Goal: Navigation & Orientation: Find specific page/section

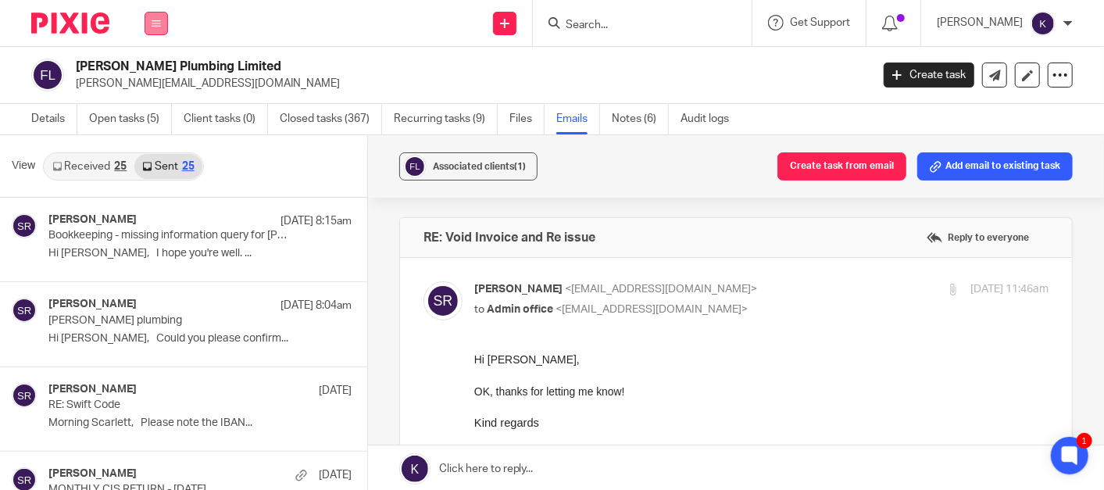
click at [157, 27] on icon at bounding box center [156, 23] width 9 height 9
click at [147, 141] on link "Team" at bounding box center [148, 141] width 26 height 11
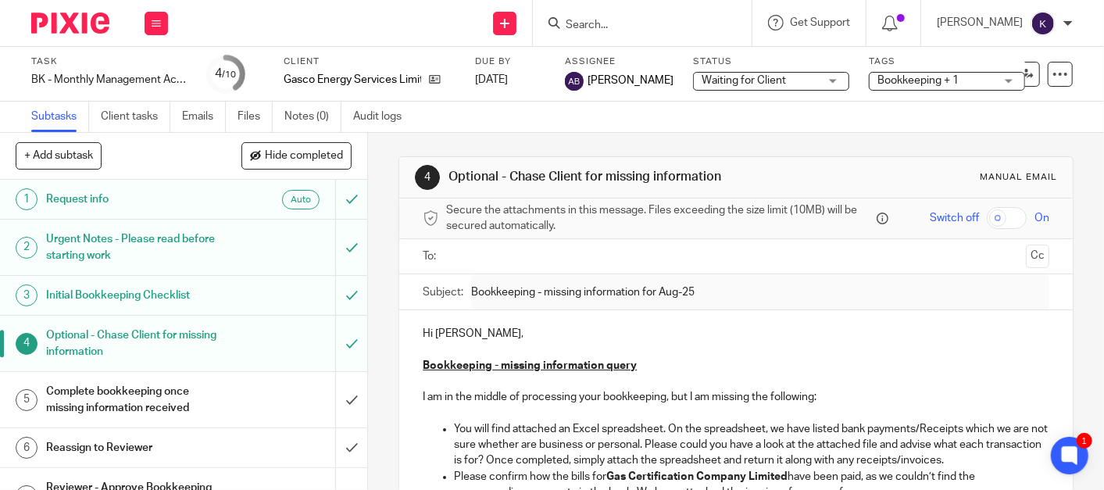
scroll to position [279, 0]
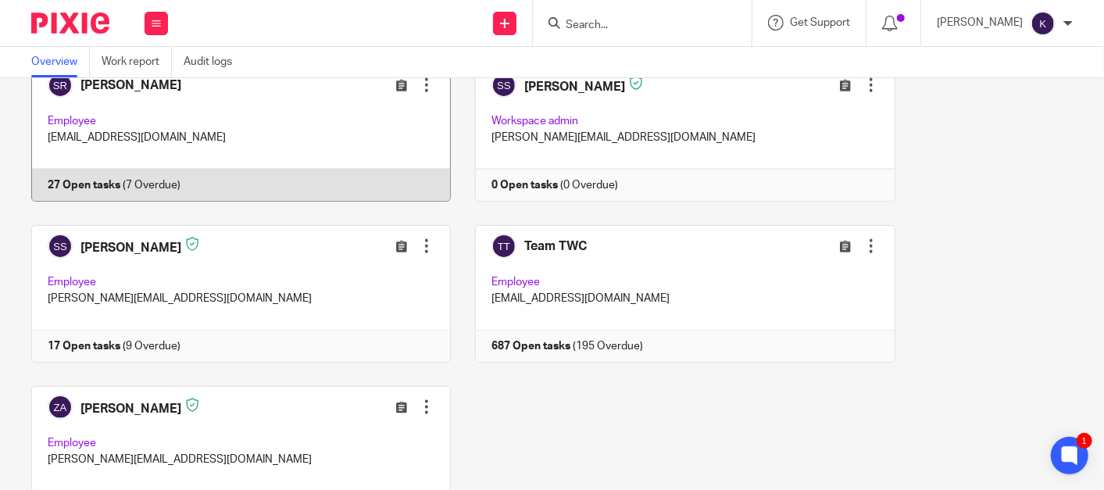
scroll to position [979, 0]
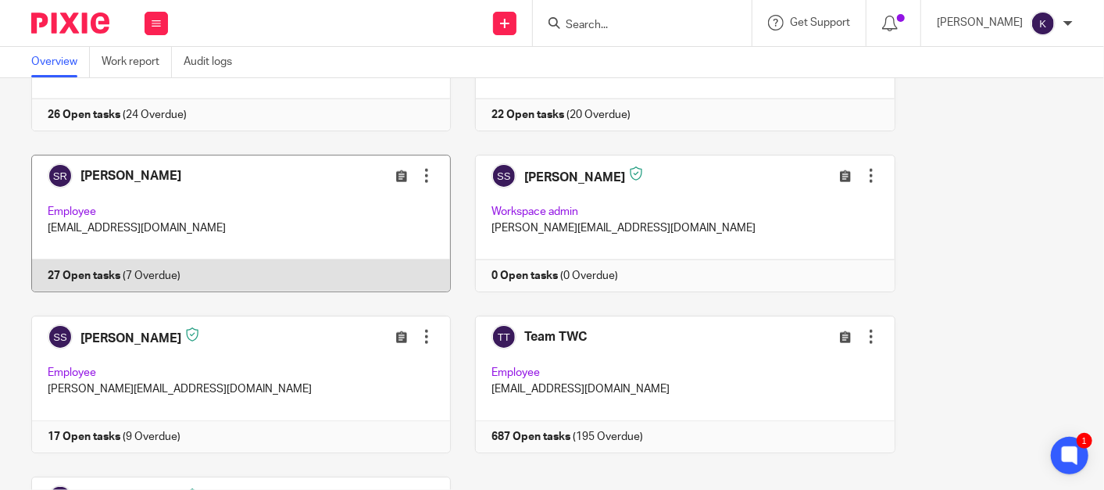
click at [220, 194] on link at bounding box center [229, 223] width 444 height 137
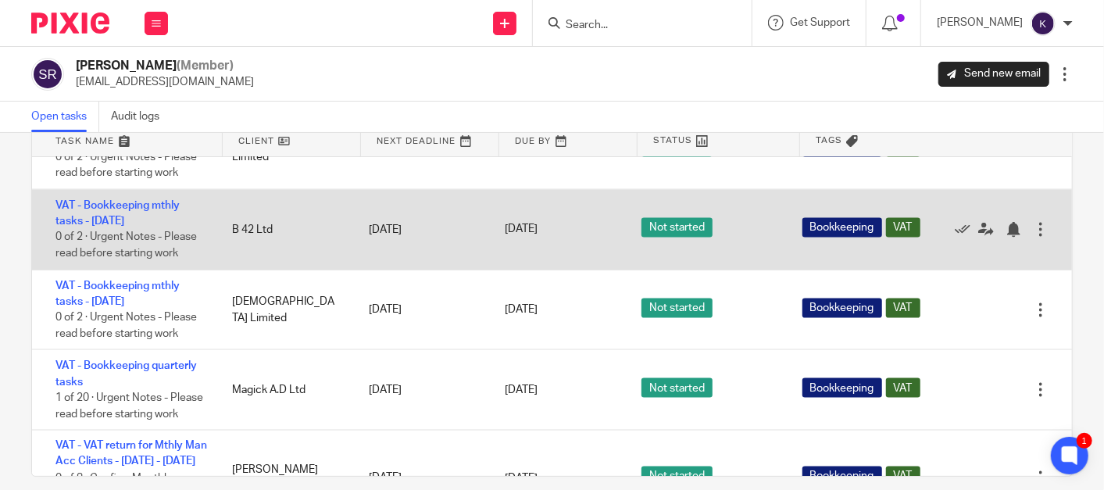
scroll to position [1391, 0]
click at [154, 226] on link "VAT - Bookkeeping mthly tasks - September 2025" at bounding box center [117, 212] width 124 height 27
